Goal: Transaction & Acquisition: Purchase product/service

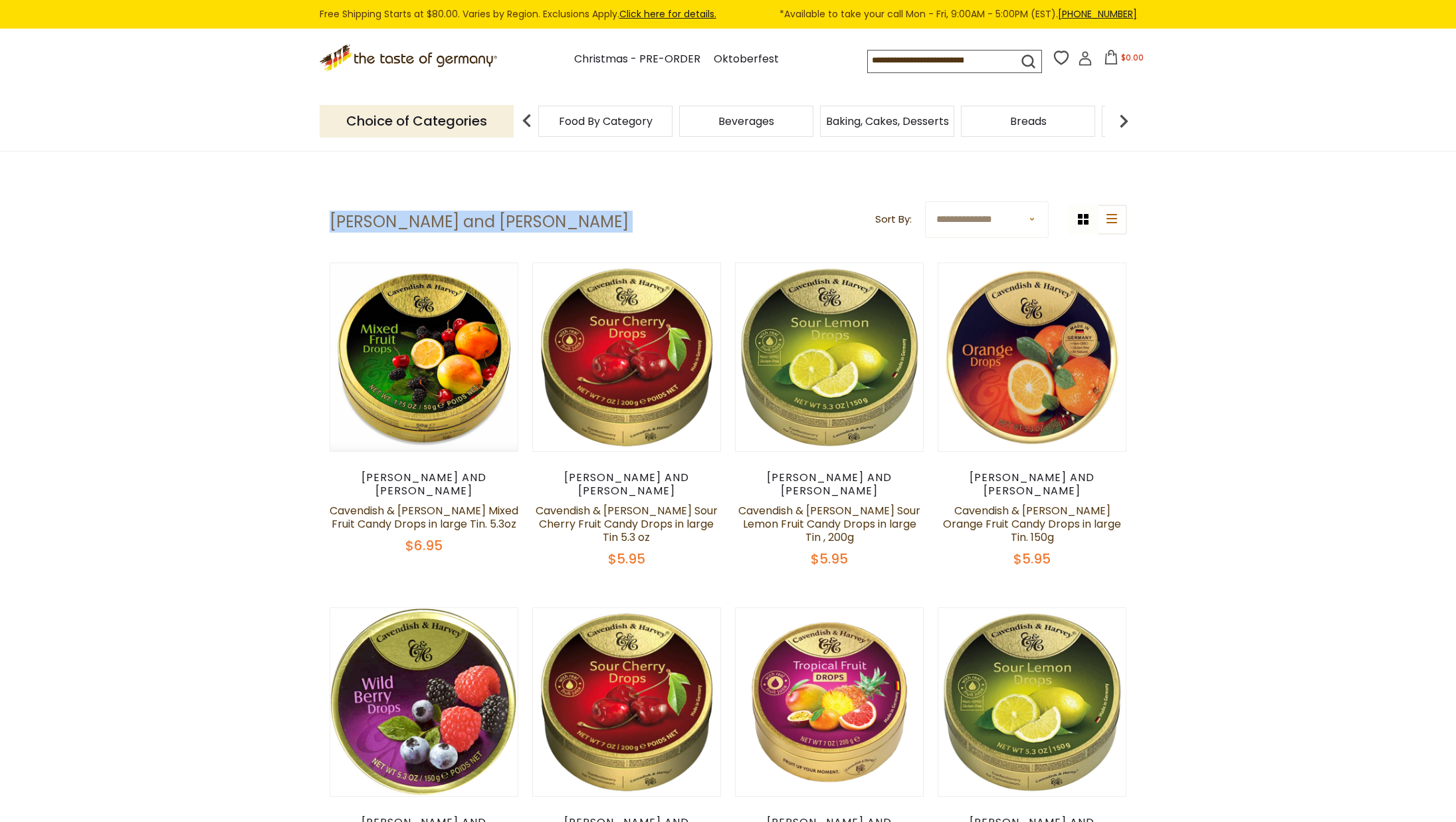
drag, startPoint x: 330, startPoint y: 220, endPoint x: 529, endPoint y: 218, distance: 199.0
click at [529, 218] on header "**********" at bounding box center [728, 222] width 797 height 41
click at [897, 63] on input at bounding box center [931, 59] width 126 height 18
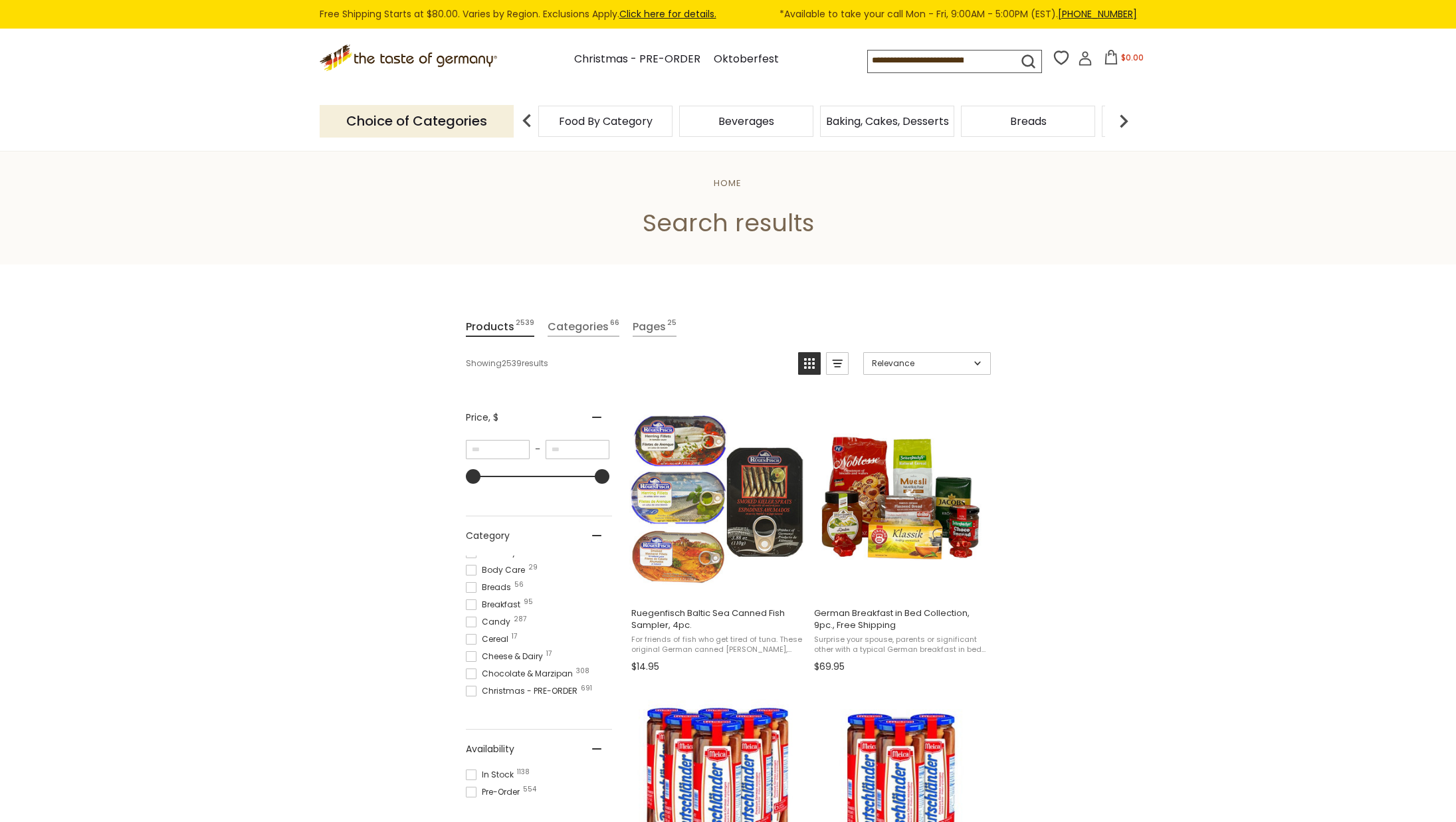
scroll to position [113, 0]
drag, startPoint x: 510, startPoint y: 617, endPoint x: 588, endPoint y: 610, distance: 78.3
click at [513, 617] on span "Candy 287" at bounding box center [490, 621] width 48 height 12
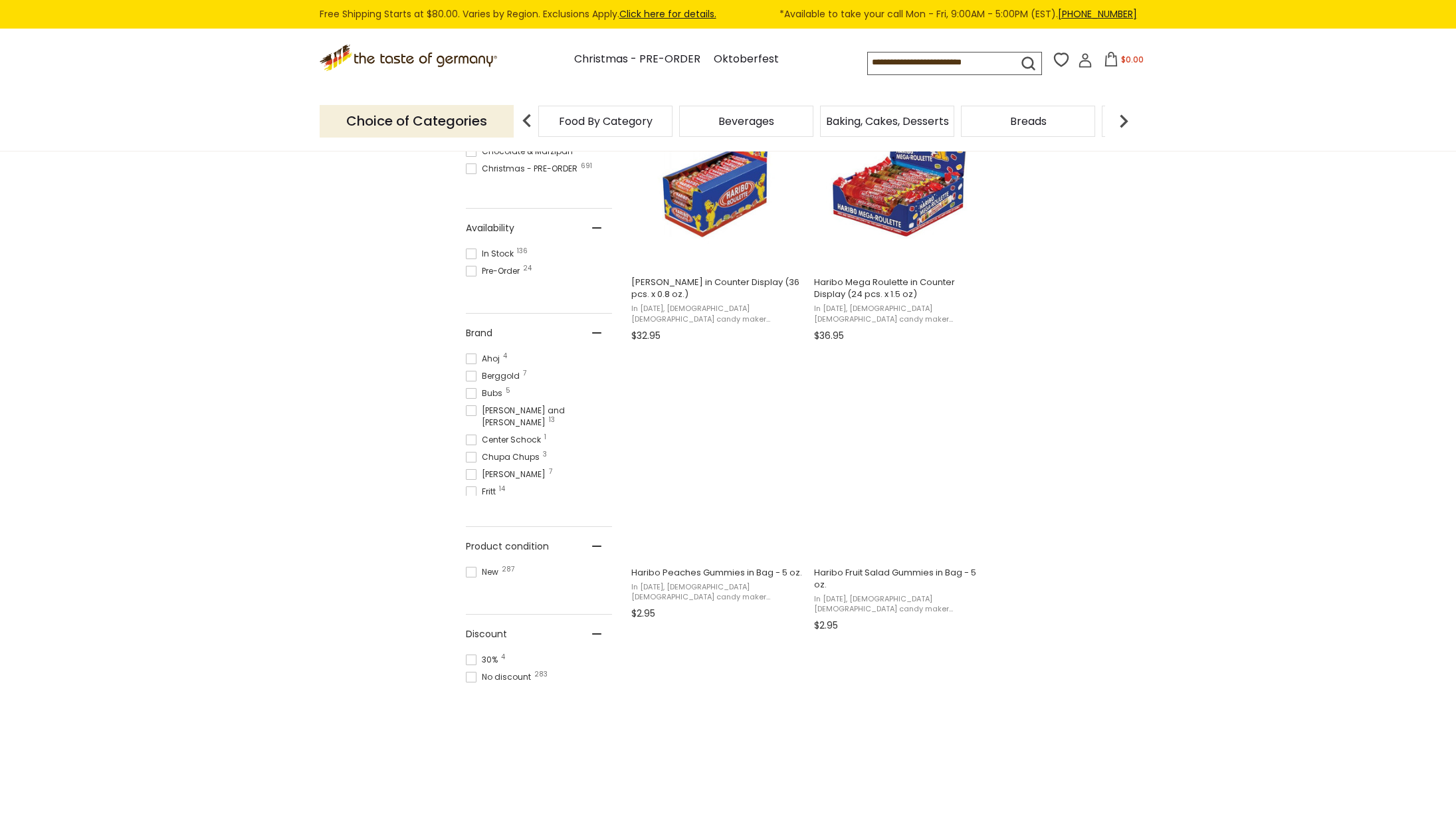
scroll to position [570, 0]
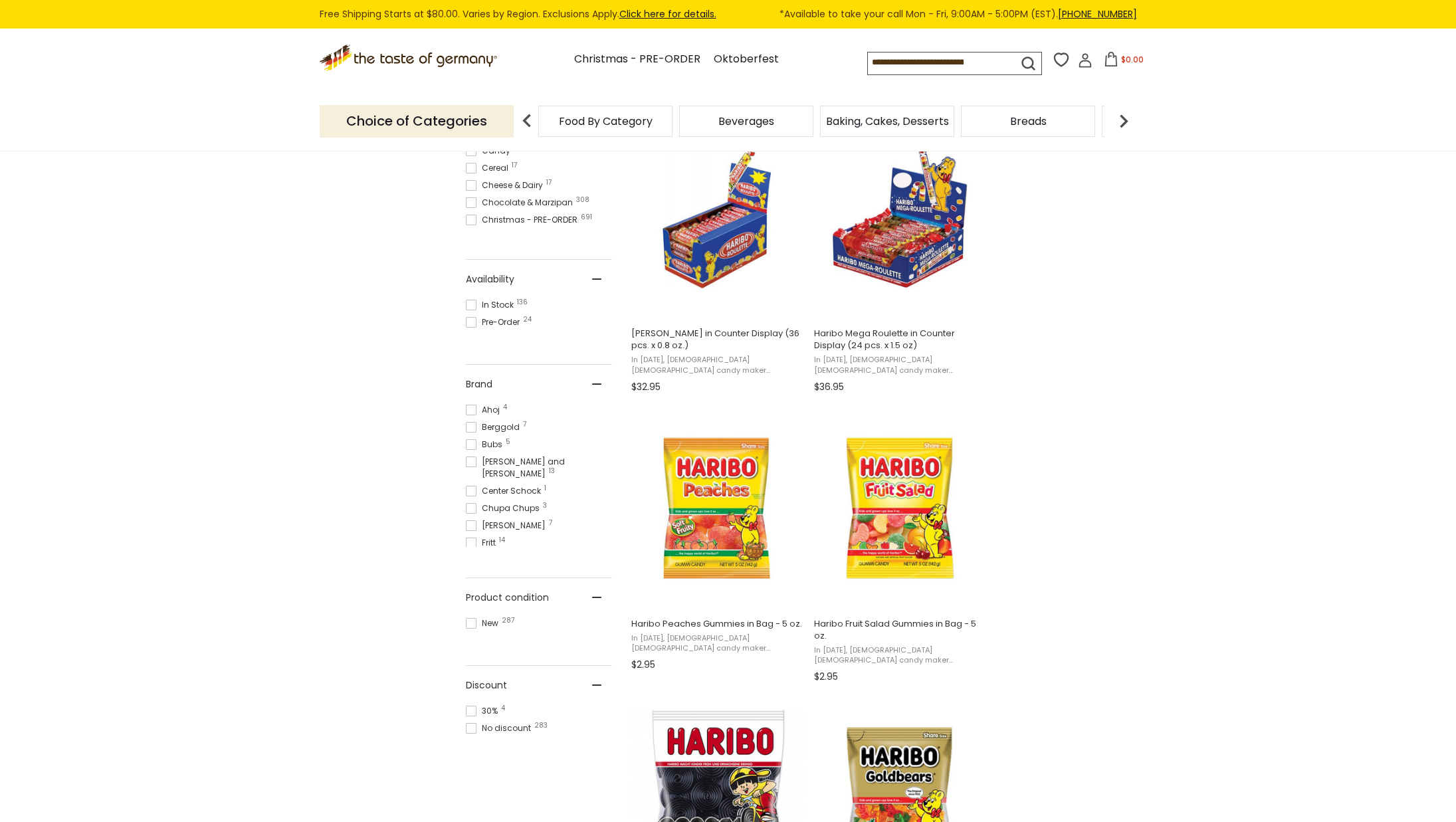
click at [552, 462] on span "Cavendish and Harvey 13" at bounding box center [539, 468] width 147 height 24
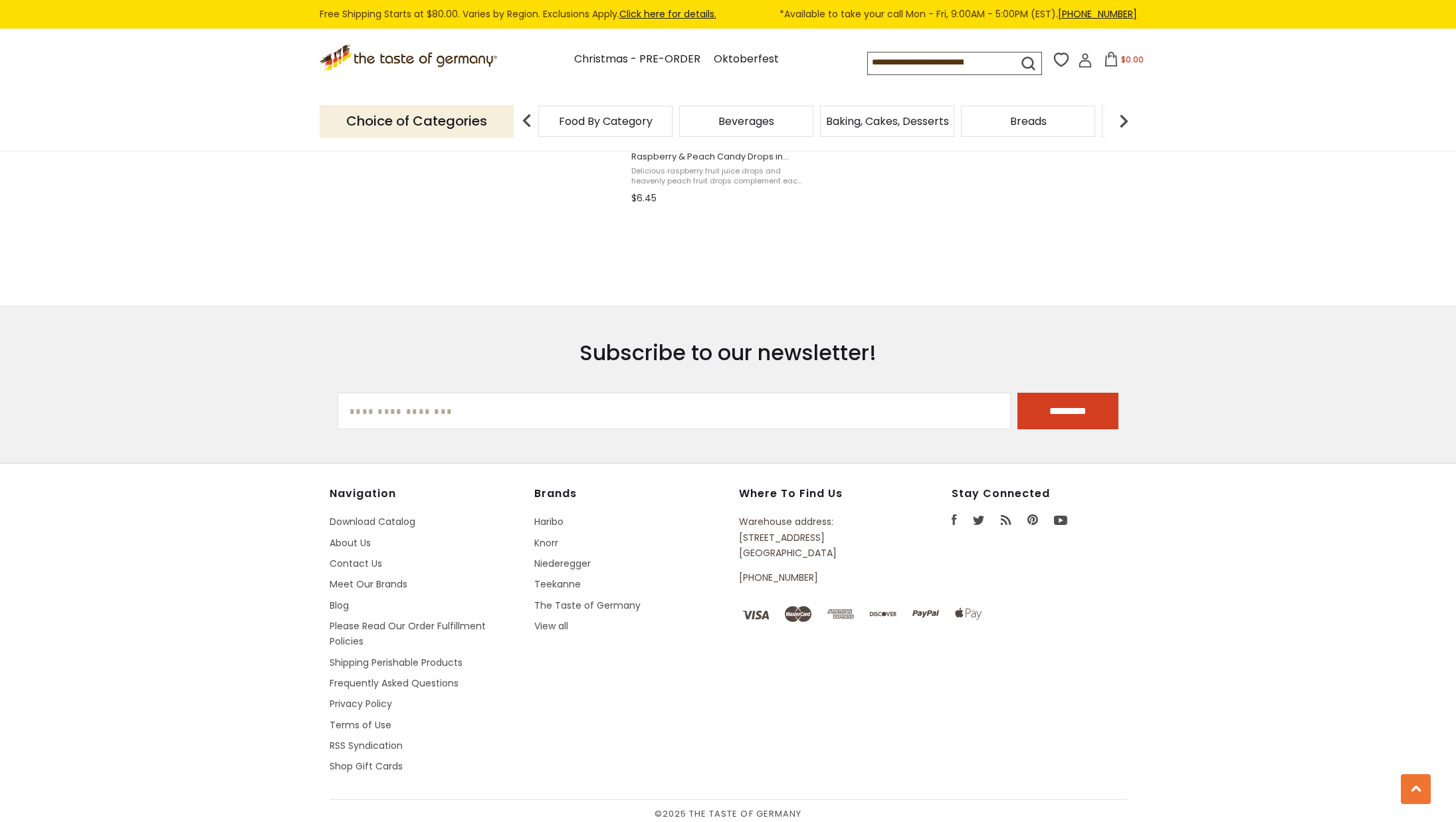
scroll to position [2208, 0]
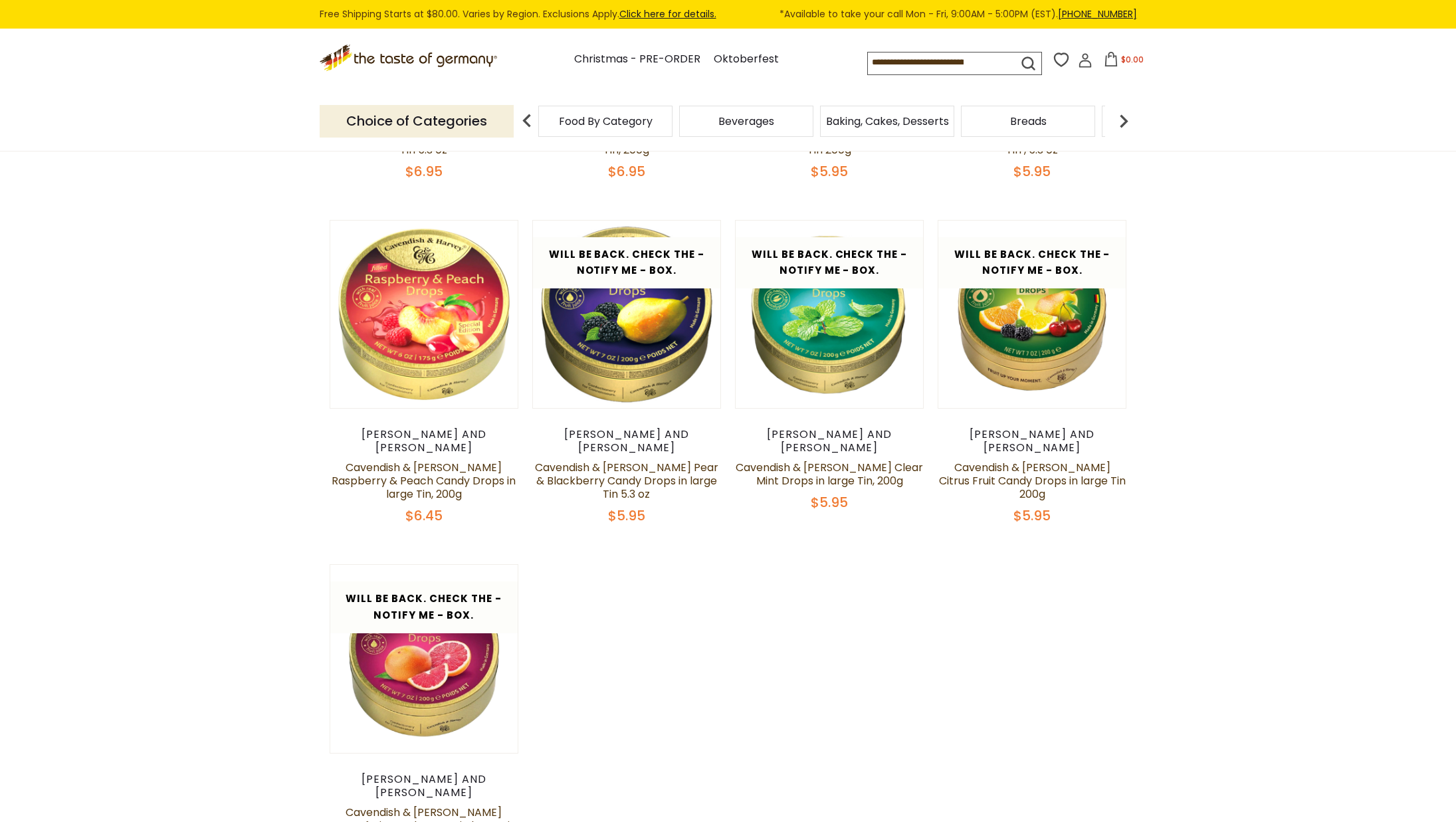
scroll to position [736, 0]
